Goal: Task Accomplishment & Management: Use online tool/utility

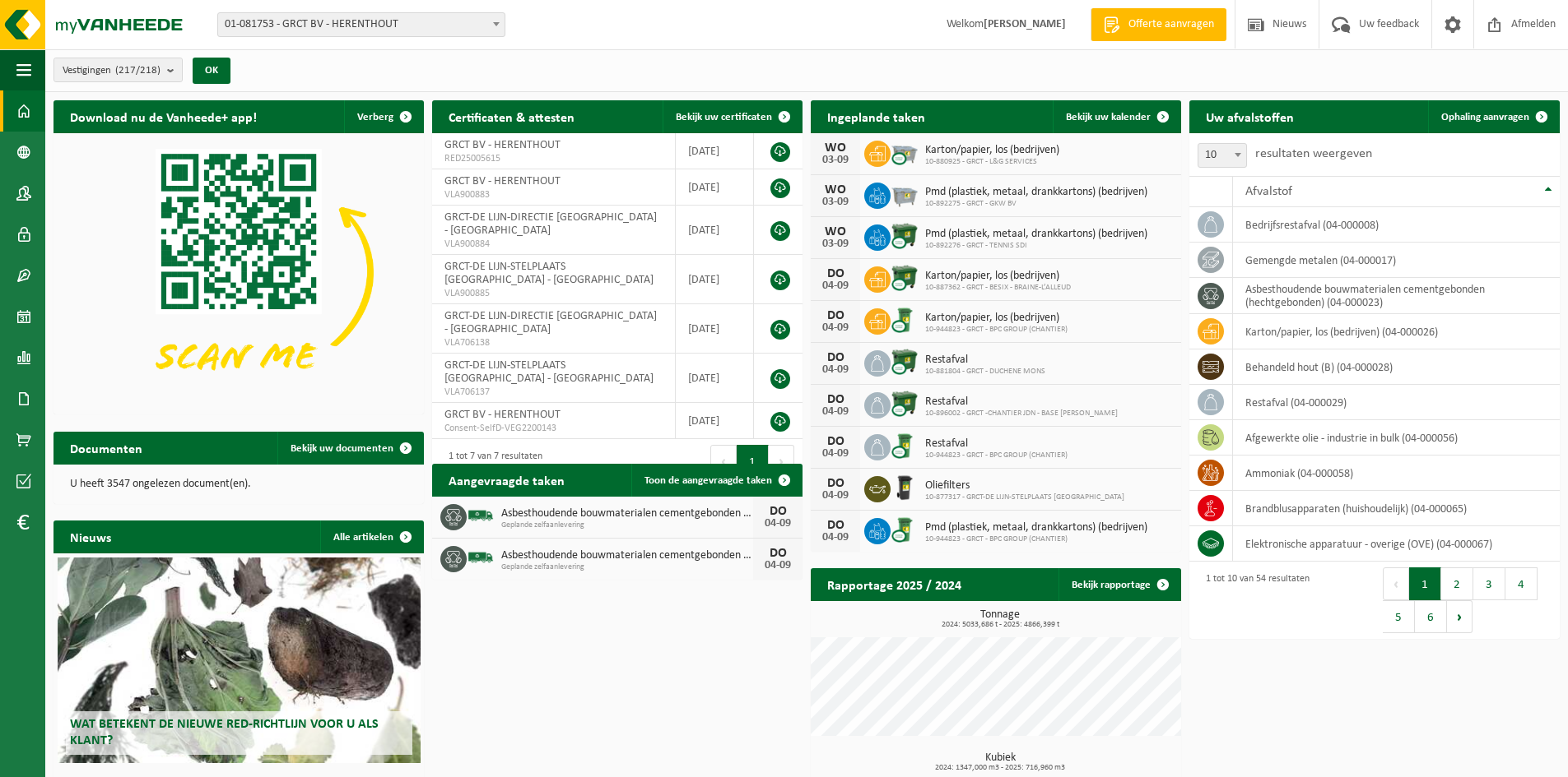
click at [874, 122] on h2 "Ingeplande taken" at bounding box center [875, 116] width 131 height 32
click at [1107, 117] on span "Bekijk uw kalender" at bounding box center [1107, 117] width 84 height 11
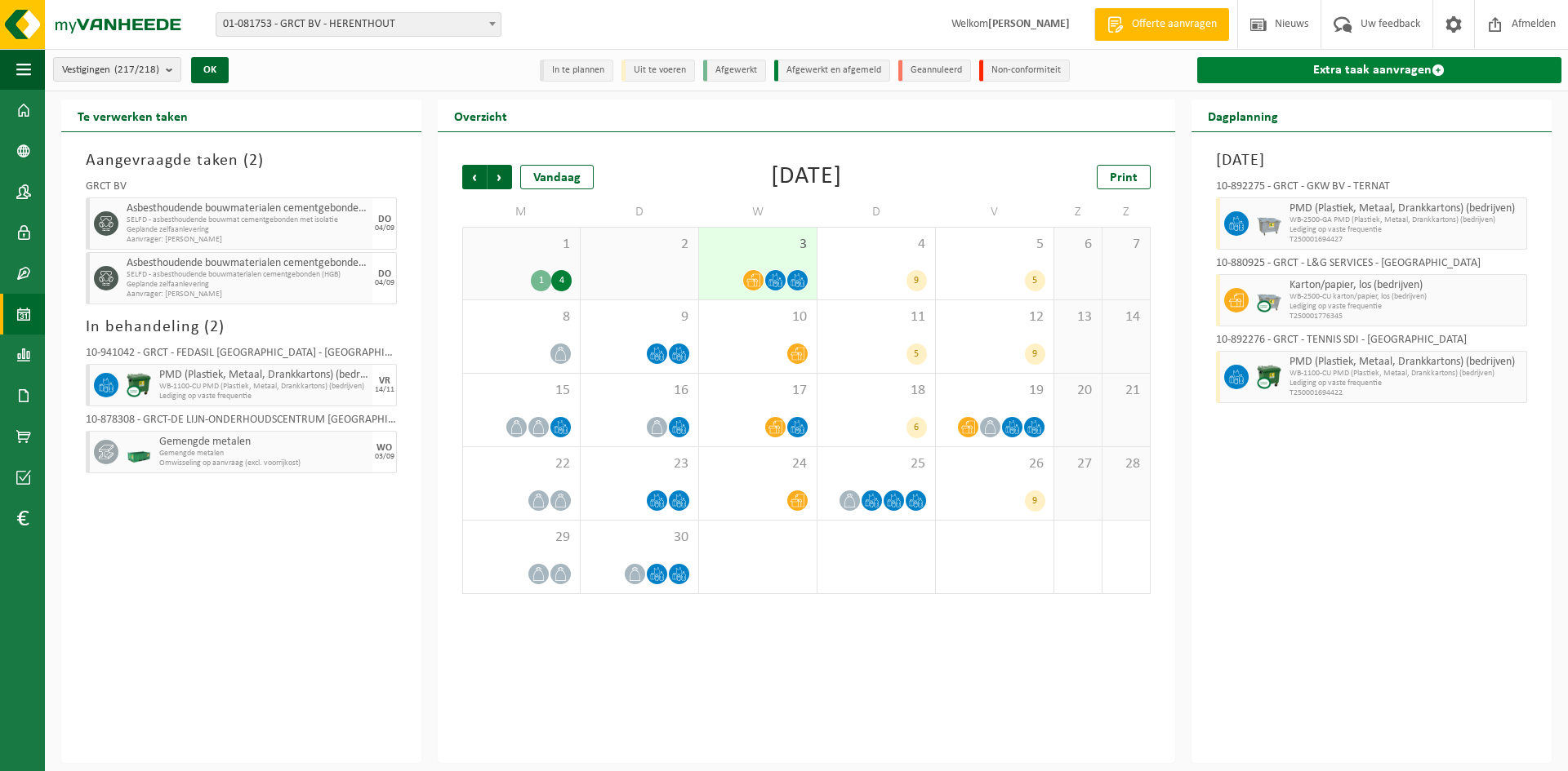
click at [1350, 69] on link "Extra taak aanvragen" at bounding box center [1378, 71] width 364 height 26
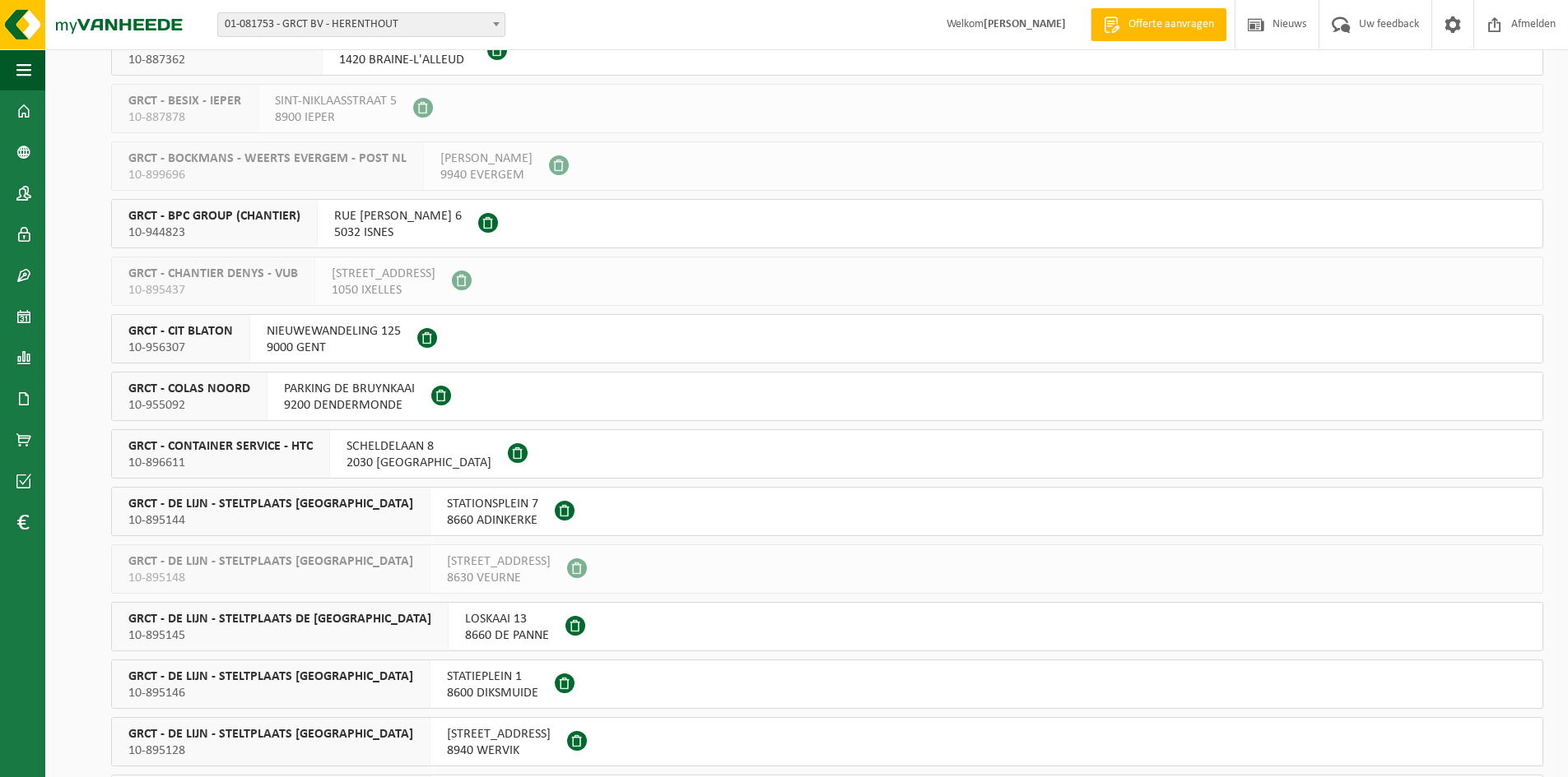
scroll to position [1398, 0]
click at [354, 397] on span "PARKING DE BRUYNKAAI" at bounding box center [349, 391] width 131 height 17
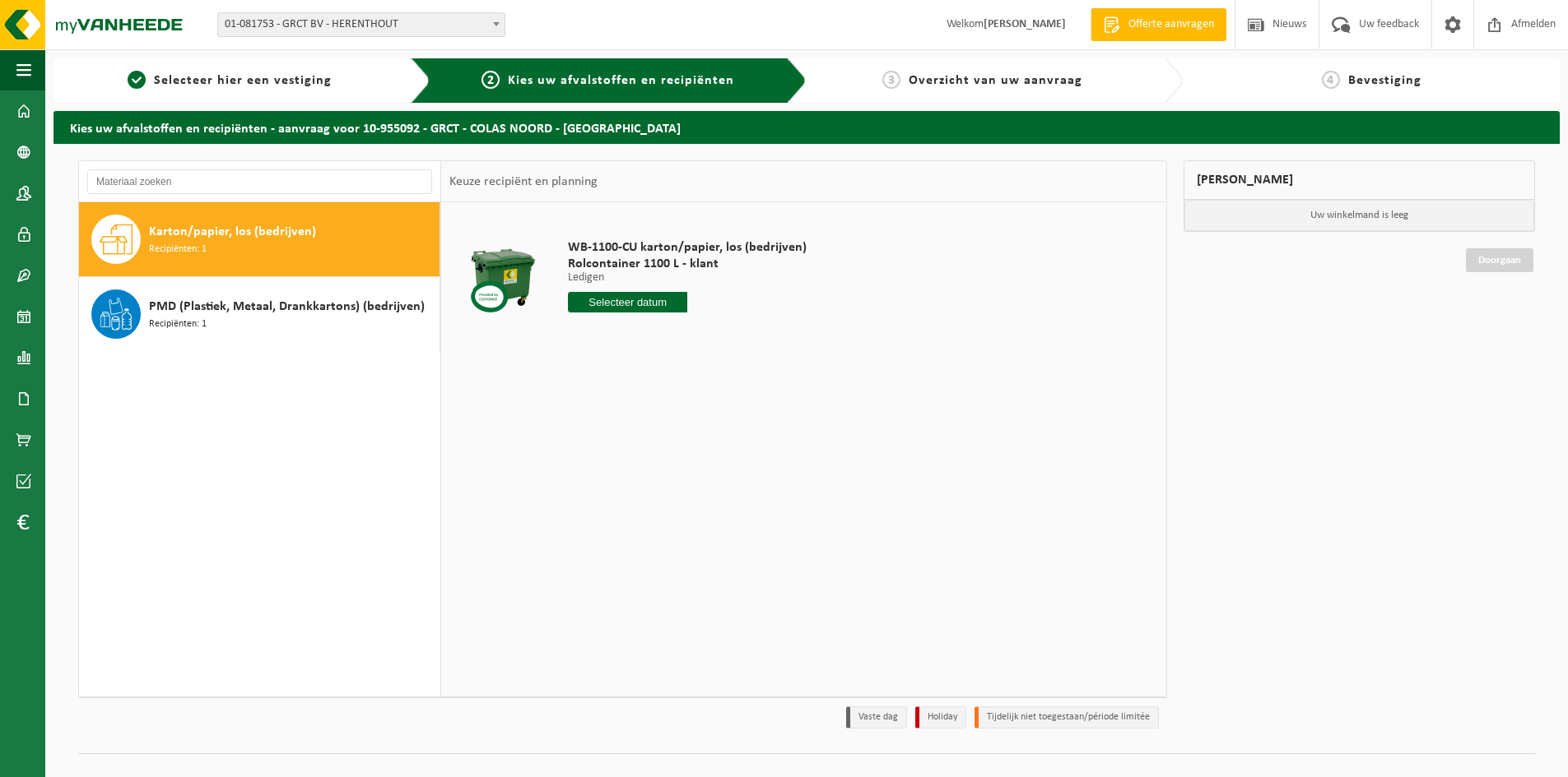
click at [635, 300] on input "text" at bounding box center [627, 301] width 119 height 20
click at [614, 427] on div "9" at bounding box center [612, 422] width 28 height 27
type input "Van 2025-09-09"
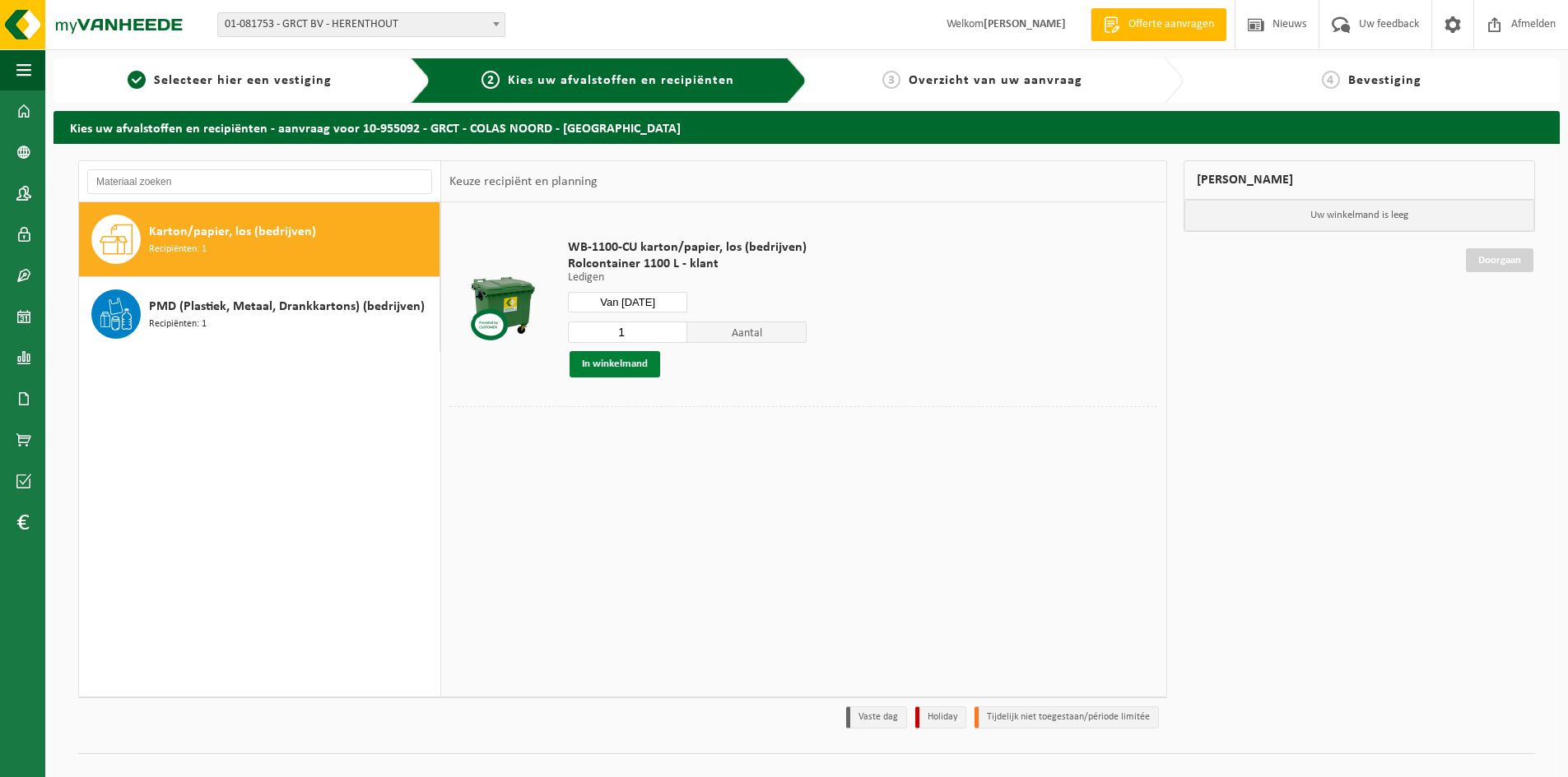
click at [602, 365] on button "In winkelmand" at bounding box center [615, 364] width 91 height 27
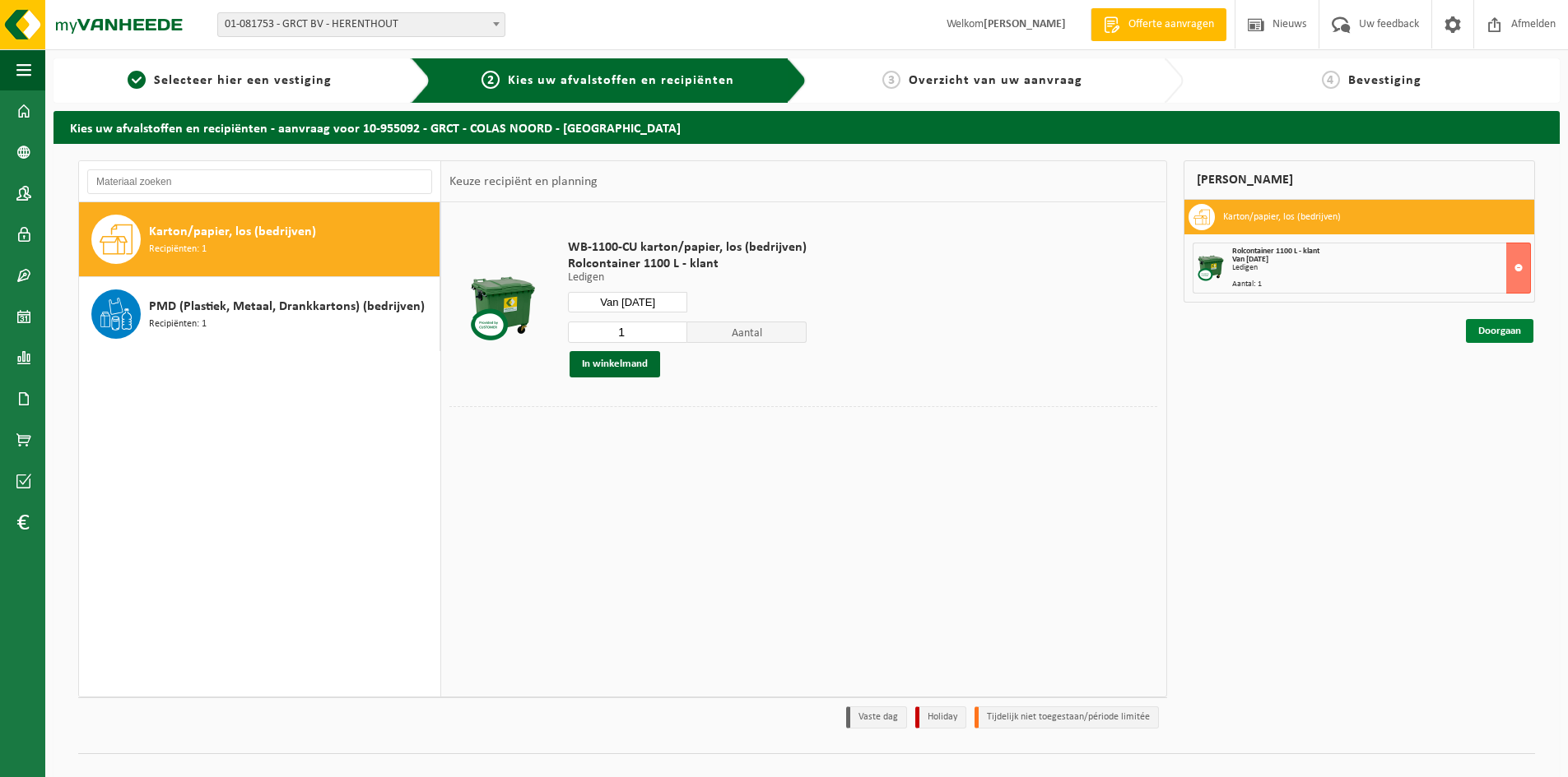
click at [1499, 331] on link "Doorgaan" at bounding box center [1500, 331] width 68 height 24
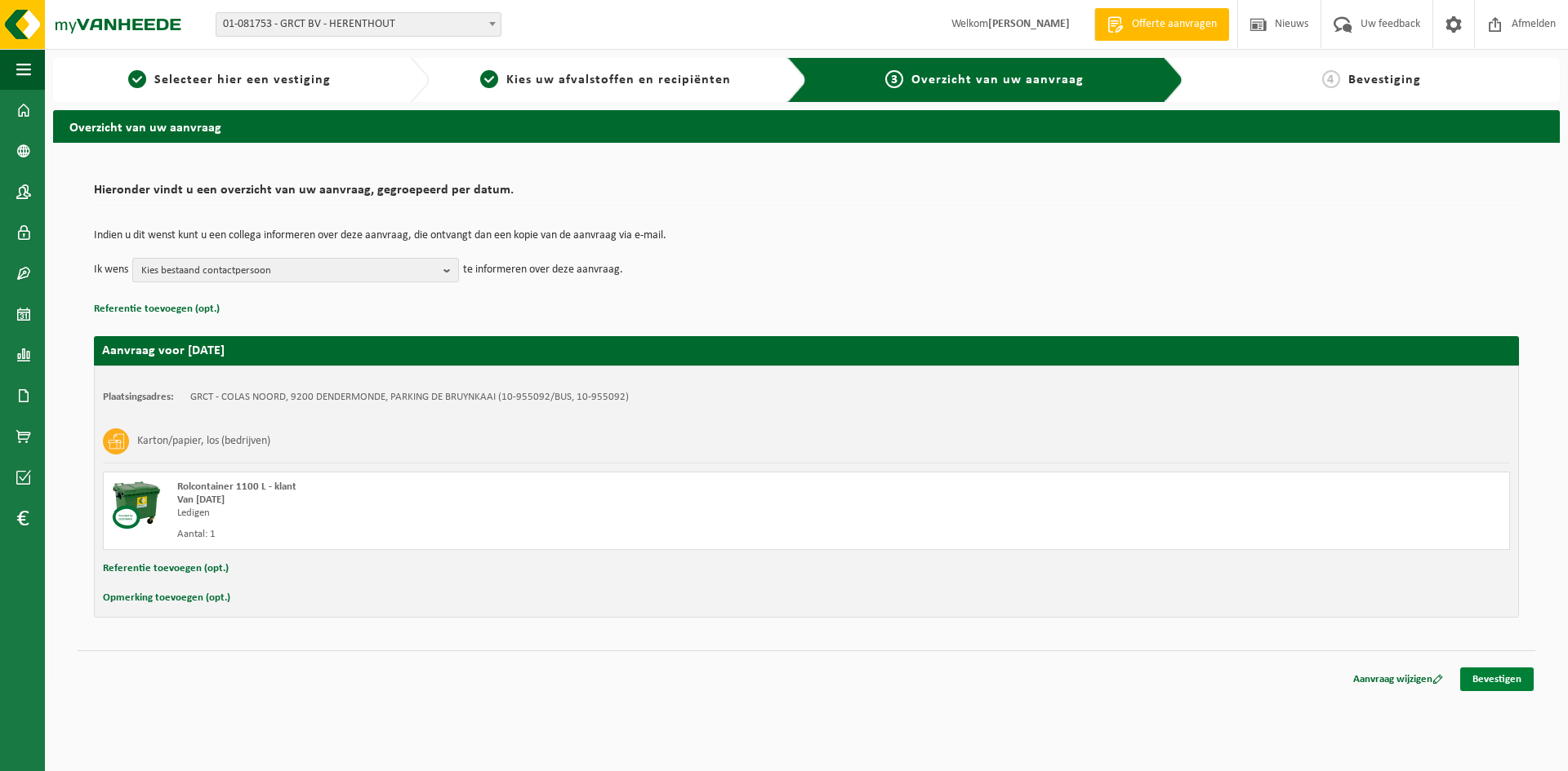
click at [1502, 681] on link "Bevestigen" at bounding box center [1496, 679] width 73 height 24
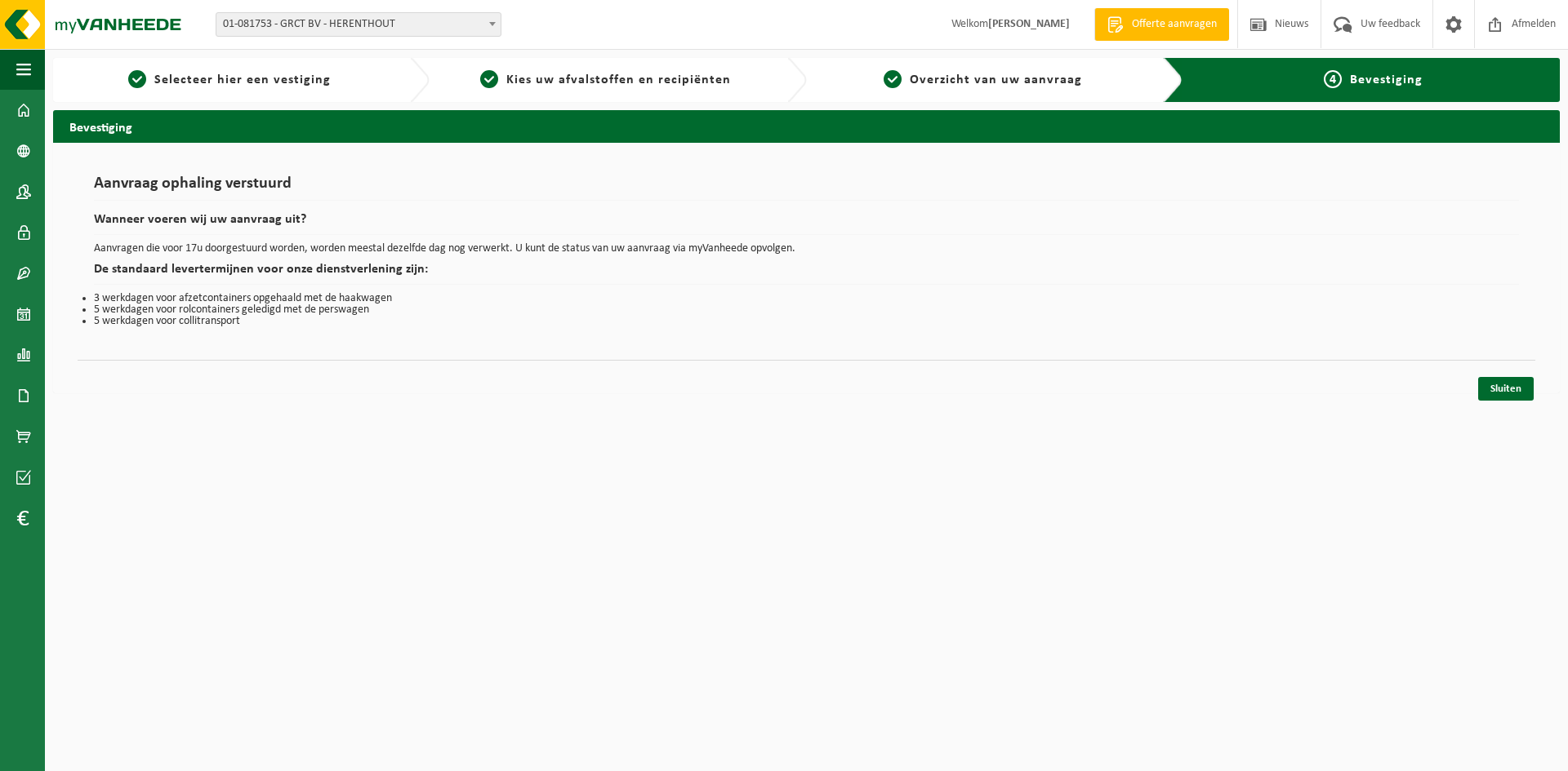
click at [1546, 378] on div "Aanvraag ophaling verstuurd Wanneer voeren wij uw aanvraag uit? Aanvragen die v…" at bounding box center [806, 268] width 1506 height 251
click at [1527, 384] on link "Sluiten" at bounding box center [1505, 388] width 56 height 24
